Goal: Task Accomplishment & Management: Manage account settings

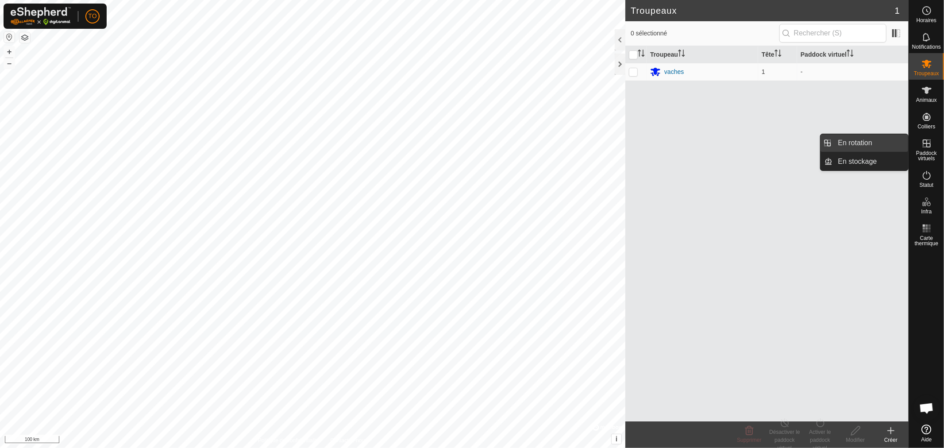
click at [866, 145] on link "En rotation" at bounding box center [871, 143] width 76 height 18
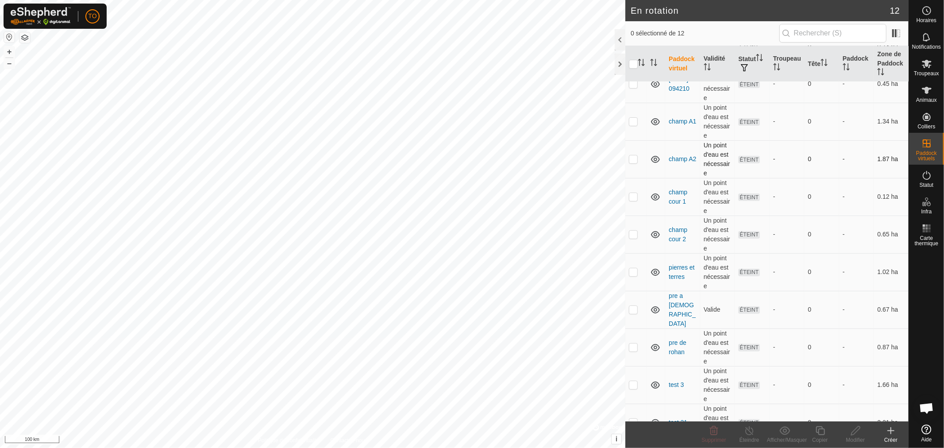
scroll to position [112, 0]
click at [635, 416] on p-checkbox at bounding box center [633, 419] width 9 height 7
click at [713, 441] on span "Supprimer" at bounding box center [713, 440] width 24 height 6
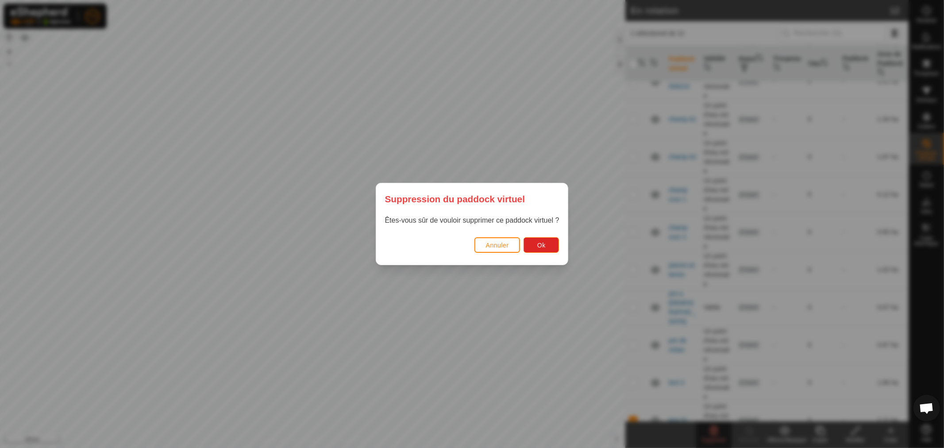
click at [541, 254] on div "Annuler Ok" at bounding box center [472, 250] width 192 height 30
click at [541, 246] on span "Ok" at bounding box center [541, 245] width 8 height 7
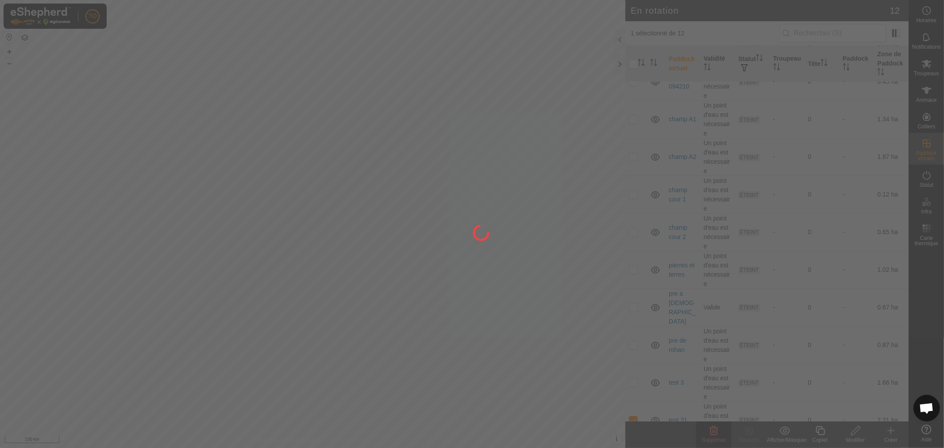
checkbox input "false"
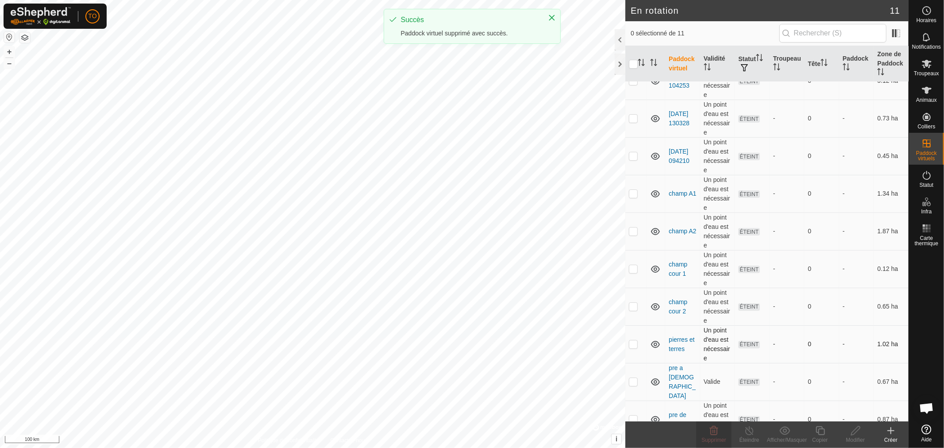
scroll to position [73, 0]
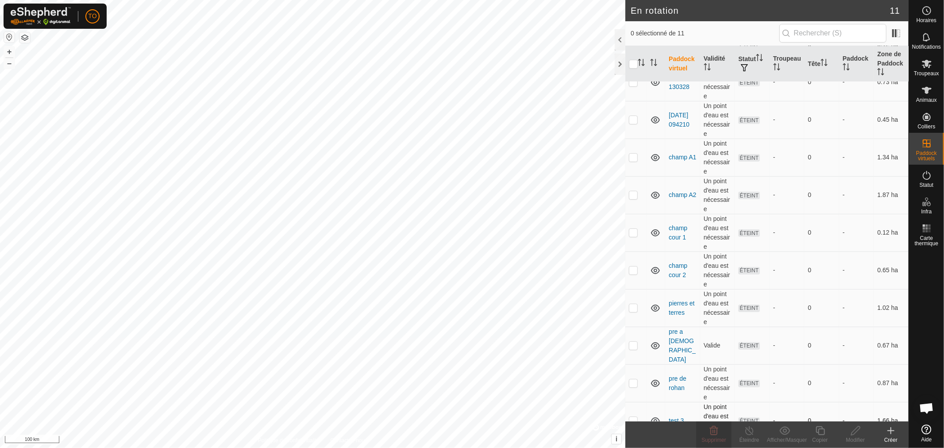
click at [633, 417] on p-checkbox at bounding box center [633, 420] width 9 height 7
checkbox input "true"
click at [634, 195] on p-checkbox at bounding box center [633, 194] width 9 height 7
checkbox input "true"
click at [631, 158] on p-checkbox at bounding box center [633, 157] width 9 height 7
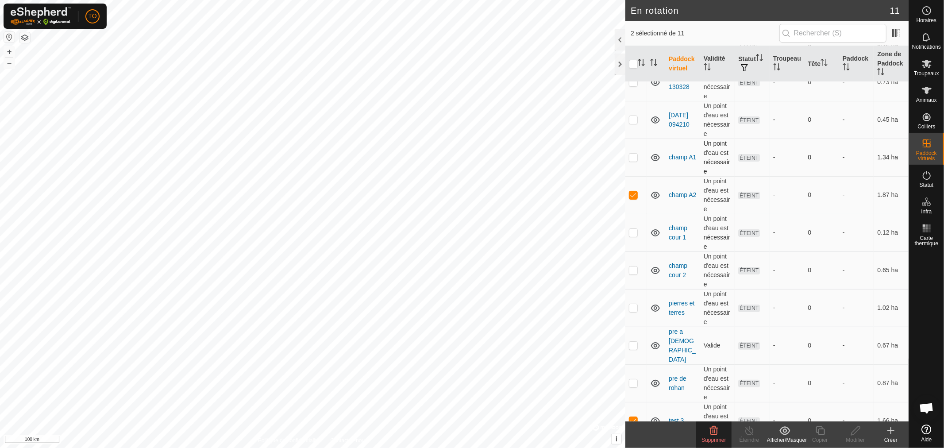
checkbox input "true"
click at [635, 118] on p-checkbox at bounding box center [633, 119] width 9 height 7
checkbox input "true"
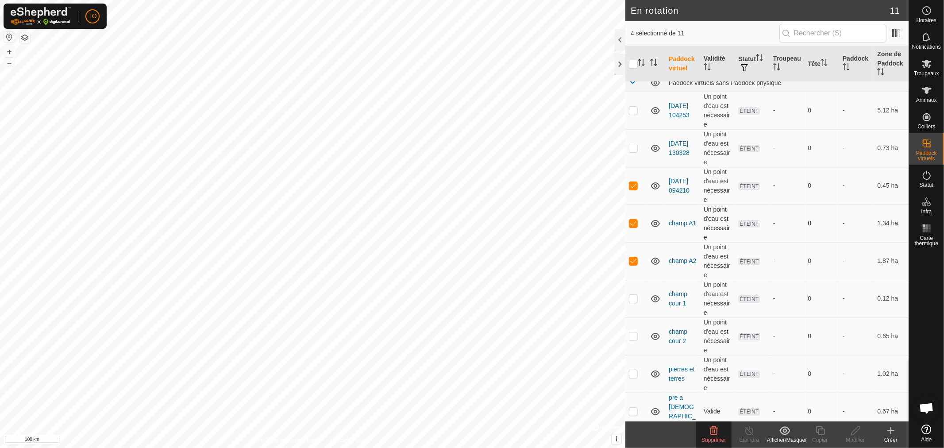
scroll to position [0, 0]
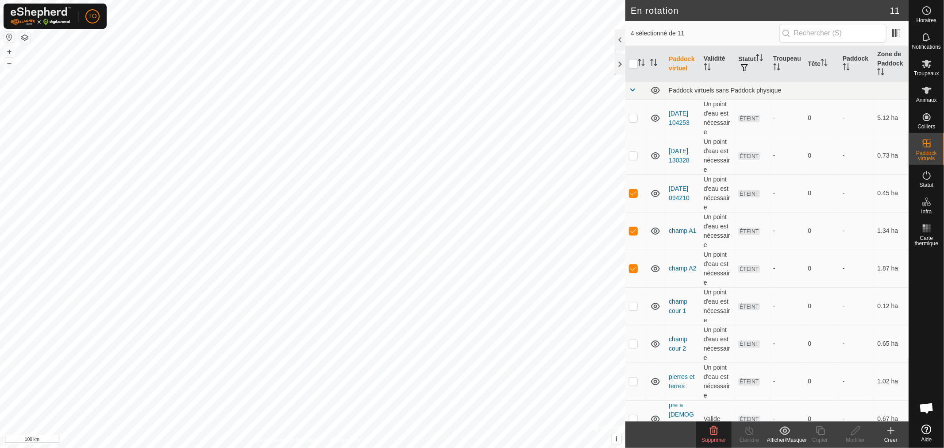
click at [704, 427] on delete-svg-icon at bounding box center [713, 430] width 35 height 11
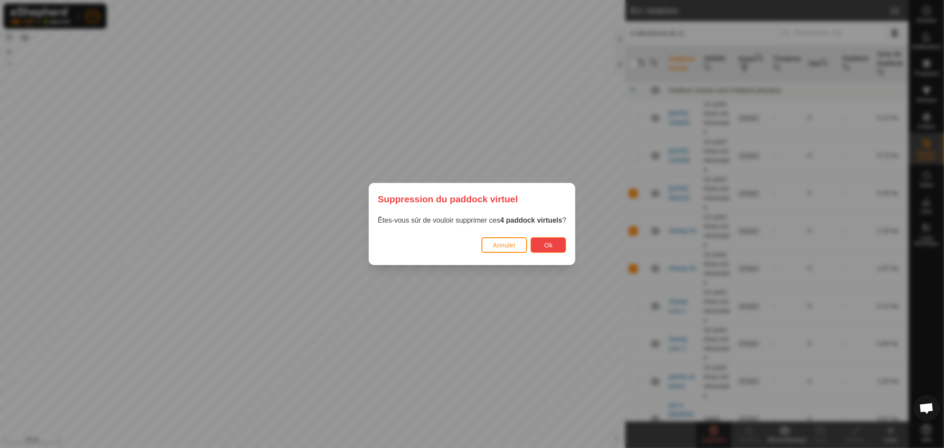
click at [543, 239] on button "Ok" at bounding box center [548, 244] width 35 height 15
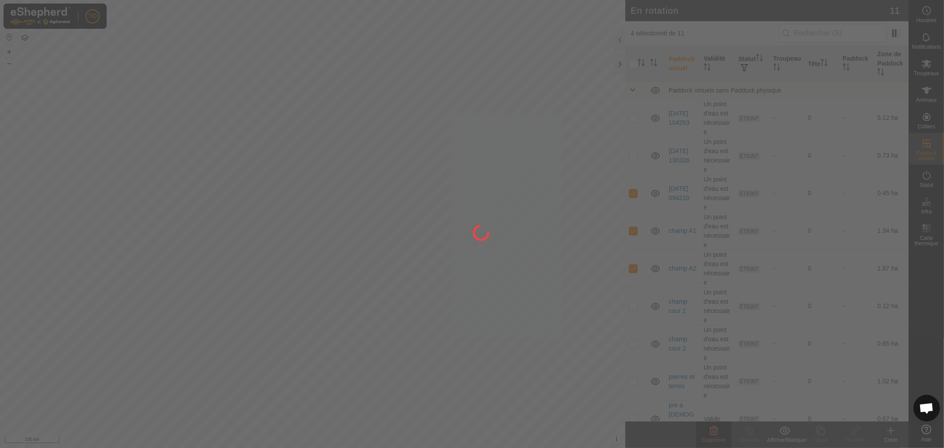
checkbox input "false"
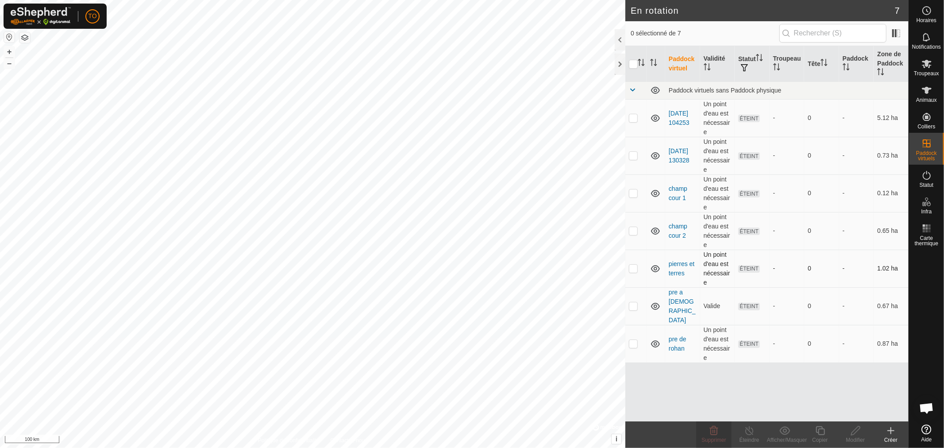
click at [629, 270] on p-checkbox at bounding box center [633, 268] width 9 height 7
click at [709, 435] on icon at bounding box center [713, 430] width 11 height 11
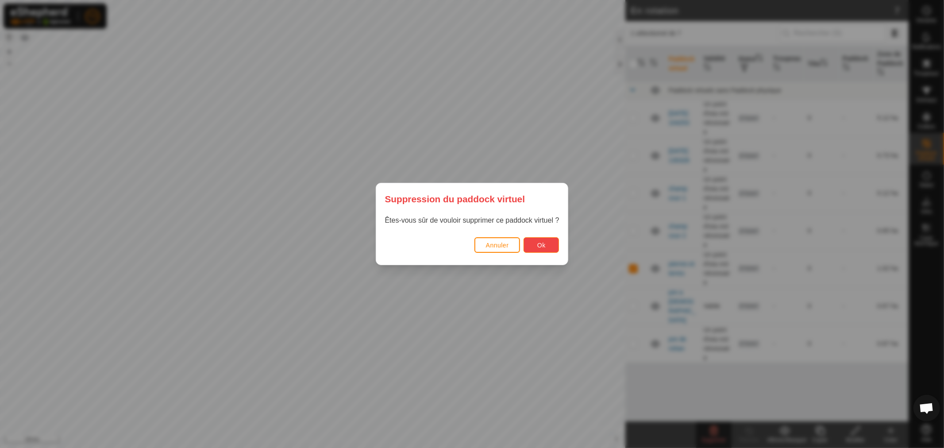
click at [547, 245] on button "Ok" at bounding box center [540, 244] width 35 height 15
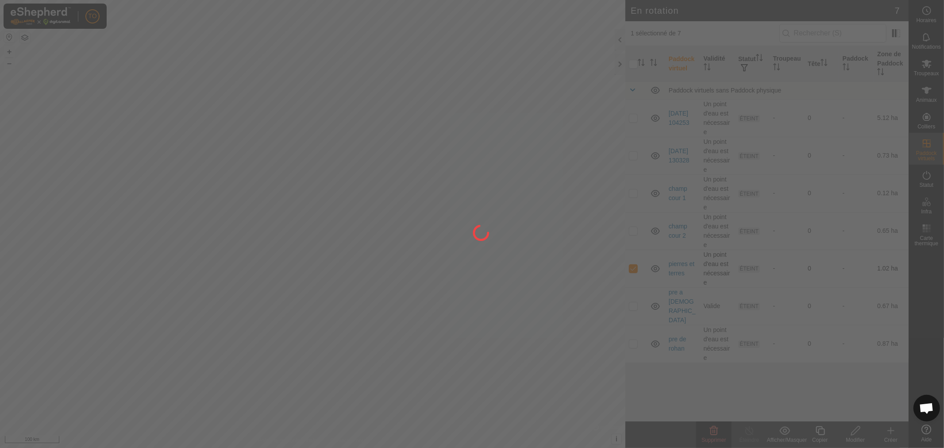
checkbox input "false"
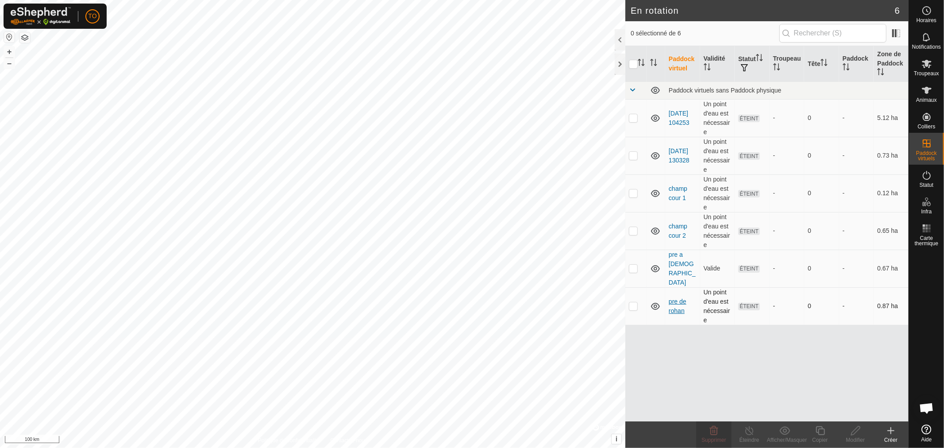
click at [677, 298] on link "pre de rohan" at bounding box center [678, 306] width 18 height 16
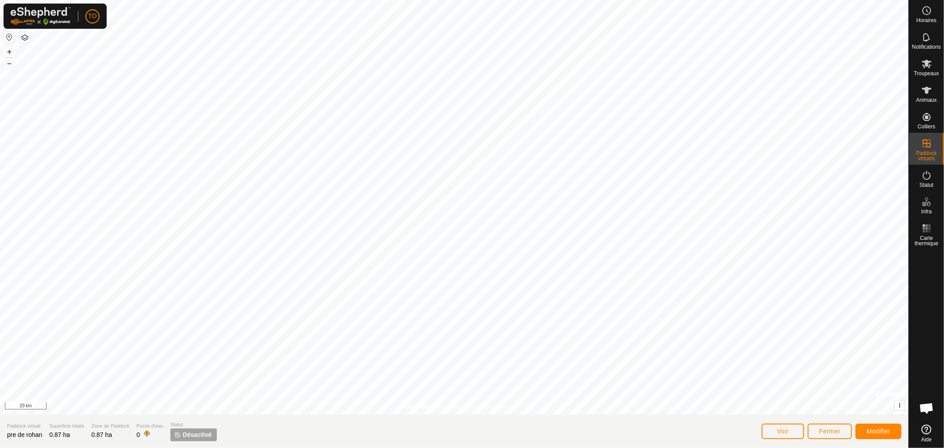
click at [943, 447] on html "TO Horaires Notifications Troupeaux Animaux Colliers Paddock virtuels Statut In…" at bounding box center [472, 224] width 944 height 448
click at [869, 425] on button "Modifier" at bounding box center [878, 430] width 46 height 15
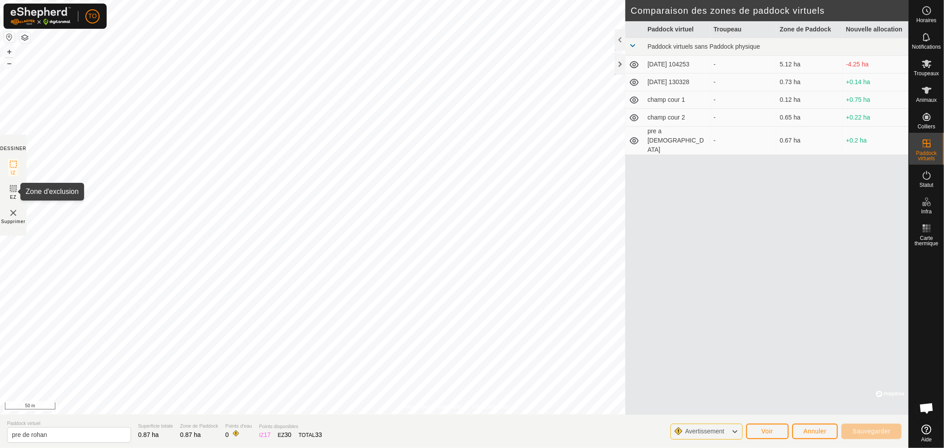
click at [12, 189] on icon at bounding box center [13, 188] width 11 height 11
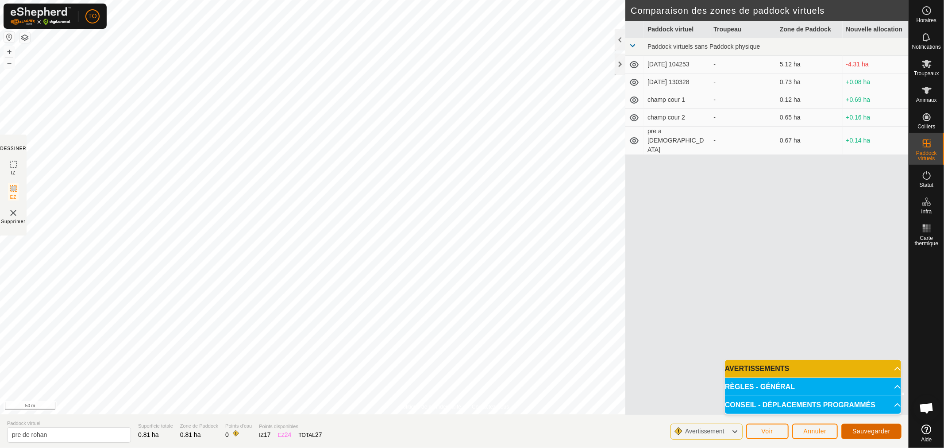
click at [878, 427] on button "Sauvegarder" at bounding box center [871, 430] width 60 height 15
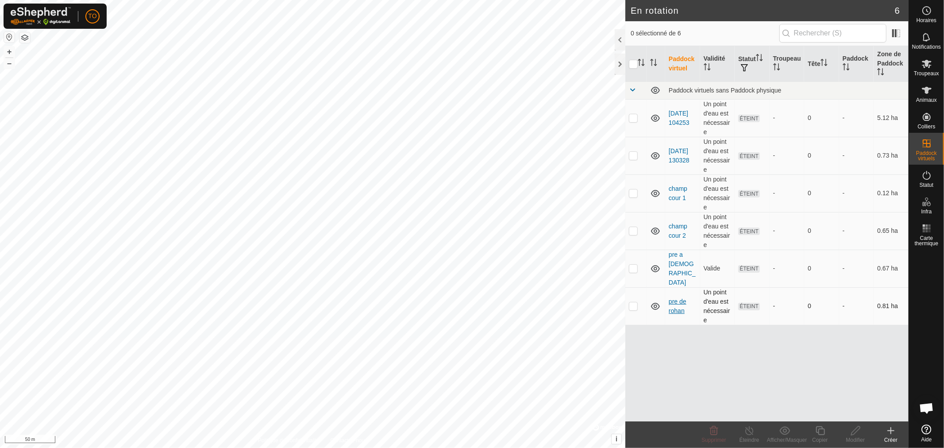
click at [678, 298] on link "pre de rohan" at bounding box center [678, 306] width 18 height 16
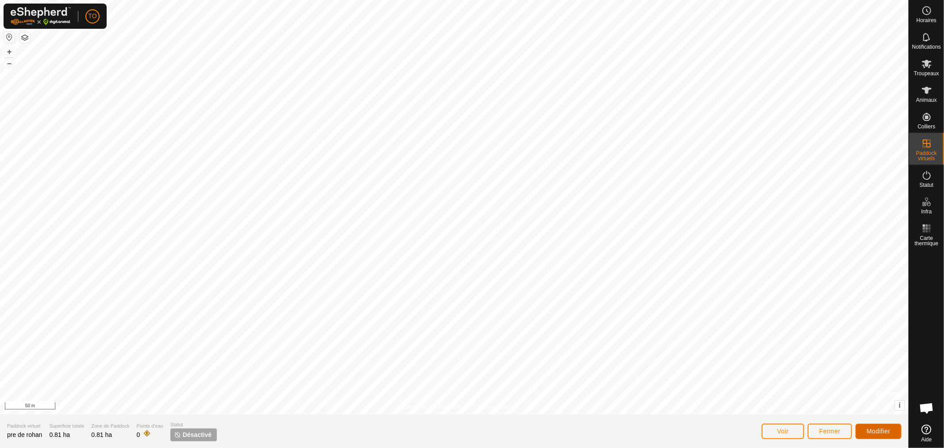
click at [874, 433] on span "Modifier" at bounding box center [878, 430] width 24 height 7
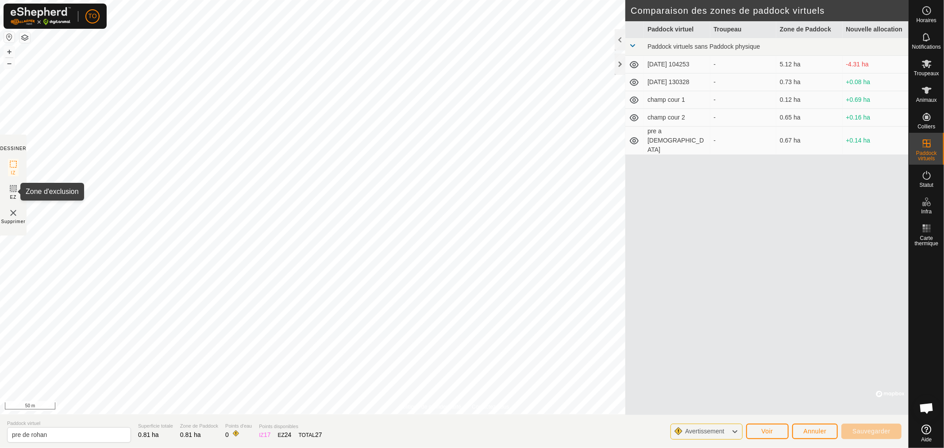
click at [14, 192] on rect at bounding box center [13, 188] width 7 height 7
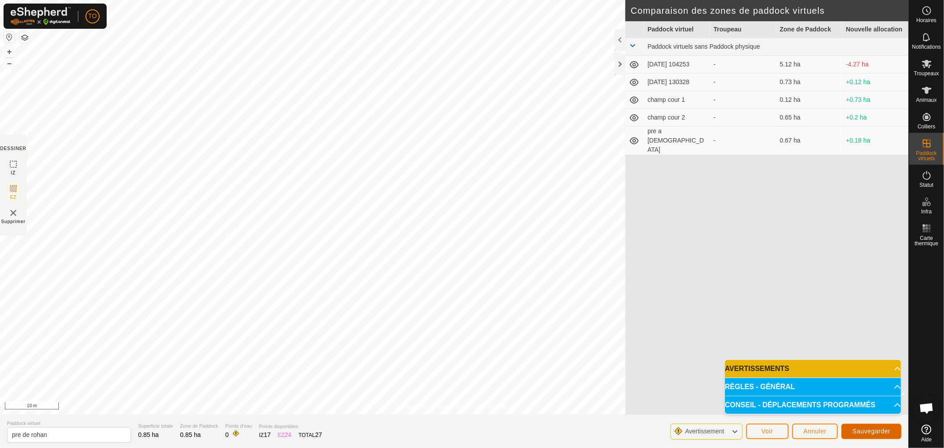
click at [865, 431] on span "Sauvegarder" at bounding box center [871, 430] width 38 height 7
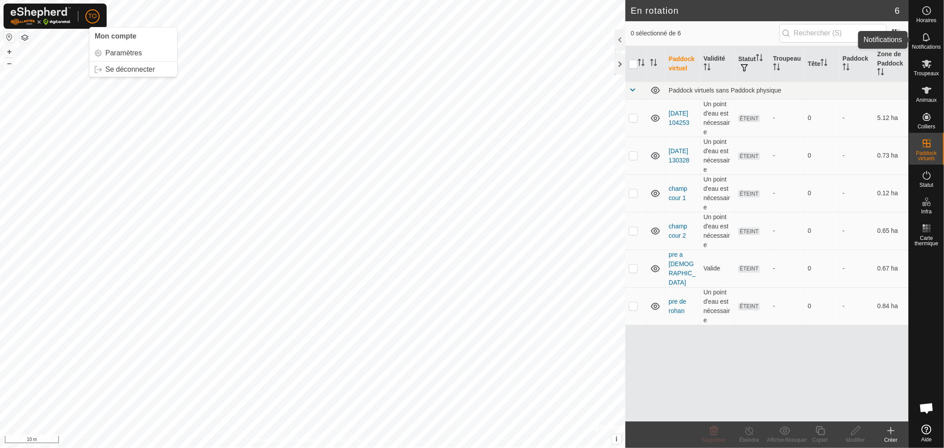
click at [927, 37] on icon at bounding box center [926, 37] width 11 height 11
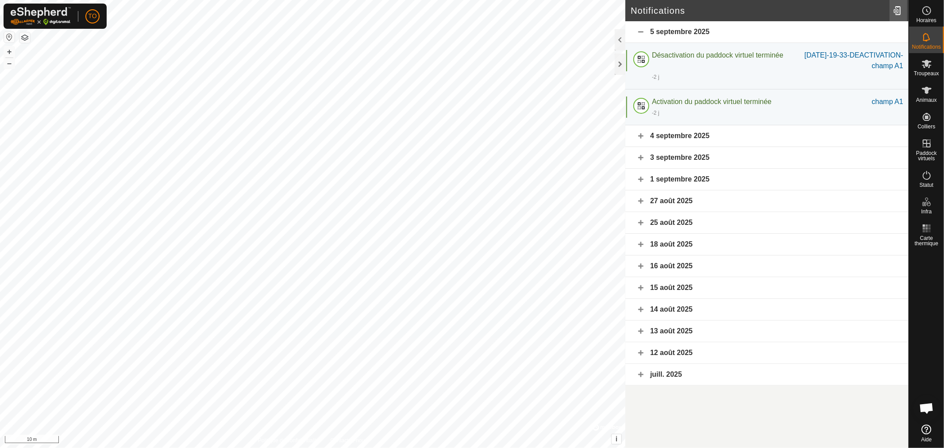
click at [896, 10] on div at bounding box center [898, 10] width 18 height 25
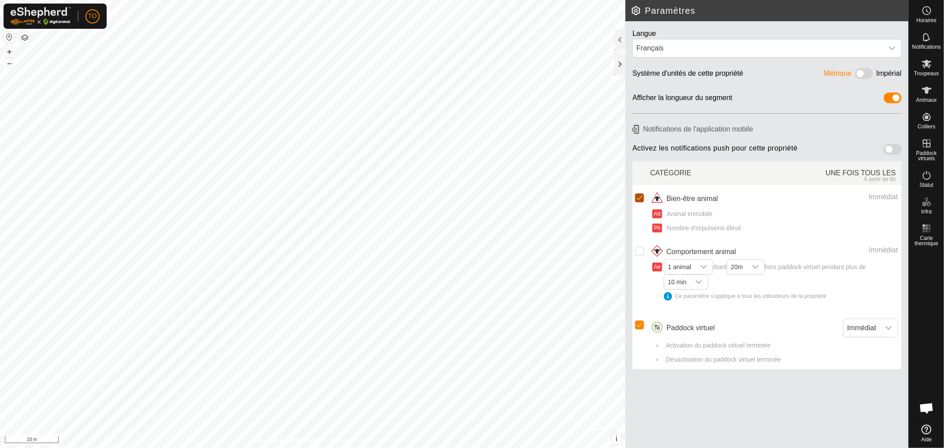
click at [641, 198] on input "checkbox" at bounding box center [639, 197] width 9 height 9
checkbox input "false"
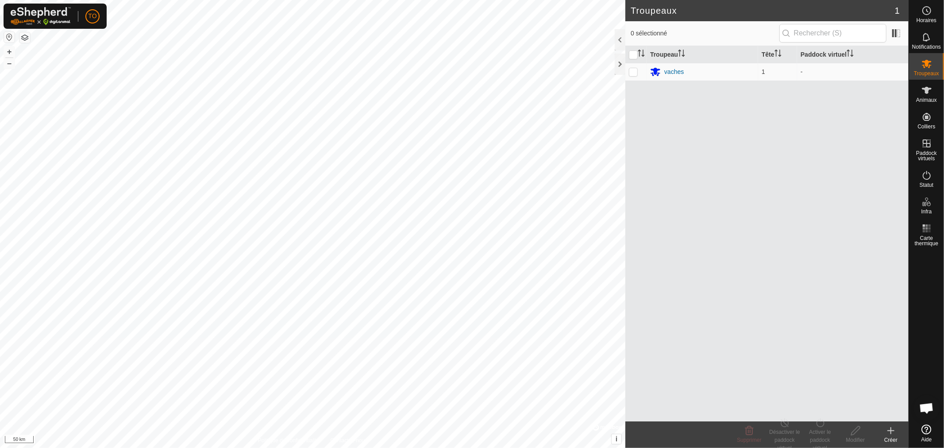
click at [927, 431] on icon at bounding box center [927, 429] width 10 height 10
